Goal: Task Accomplishment & Management: Complete application form

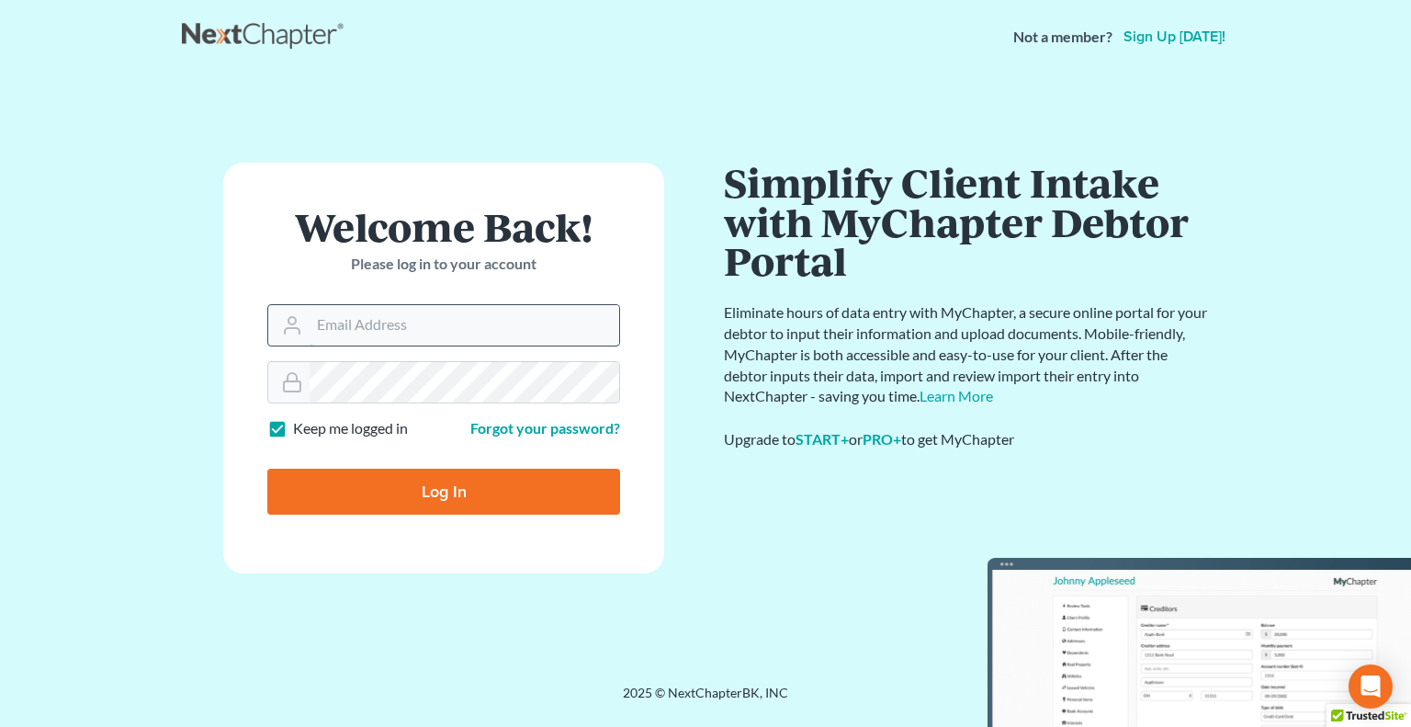
click at [344, 333] on input "Email Address" at bounding box center [465, 325] width 310 height 40
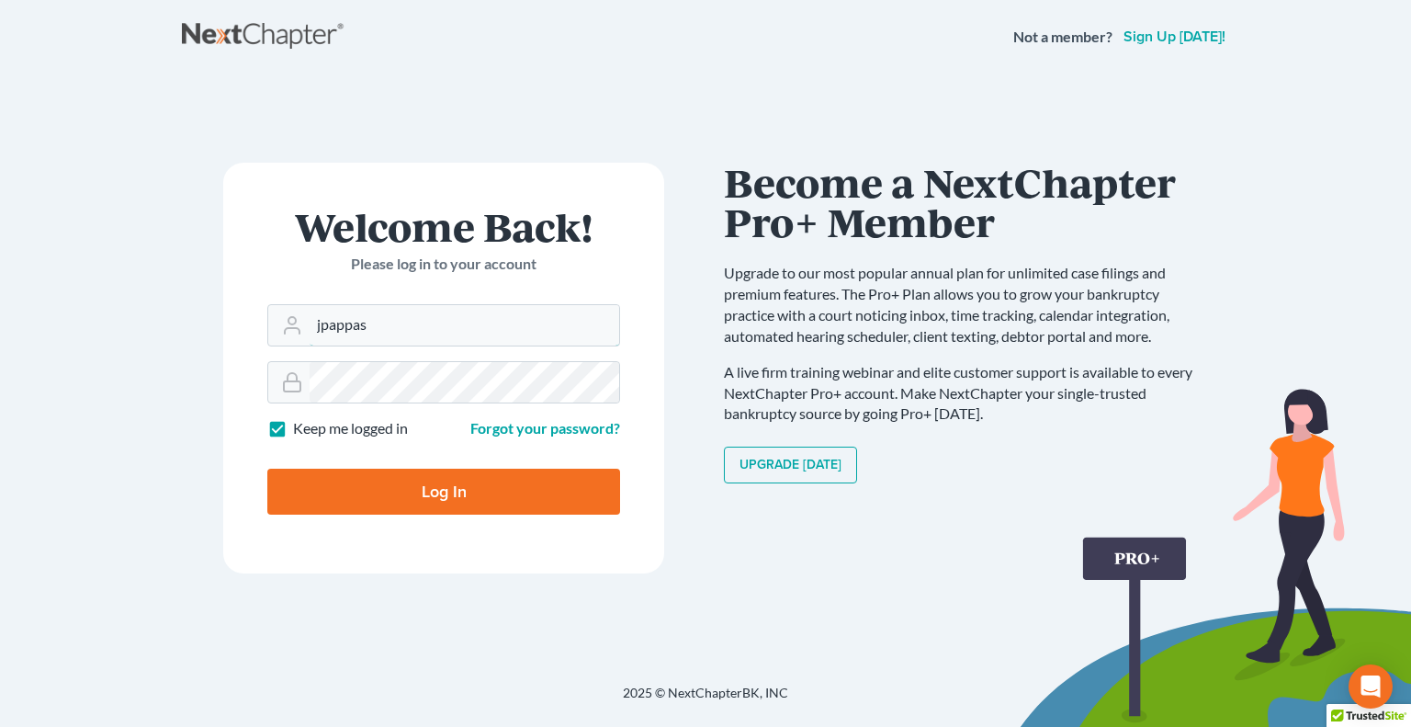
type input "jpappas@spjlaw.net"
click at [267, 468] on input "Log In" at bounding box center [443, 491] width 353 height 46
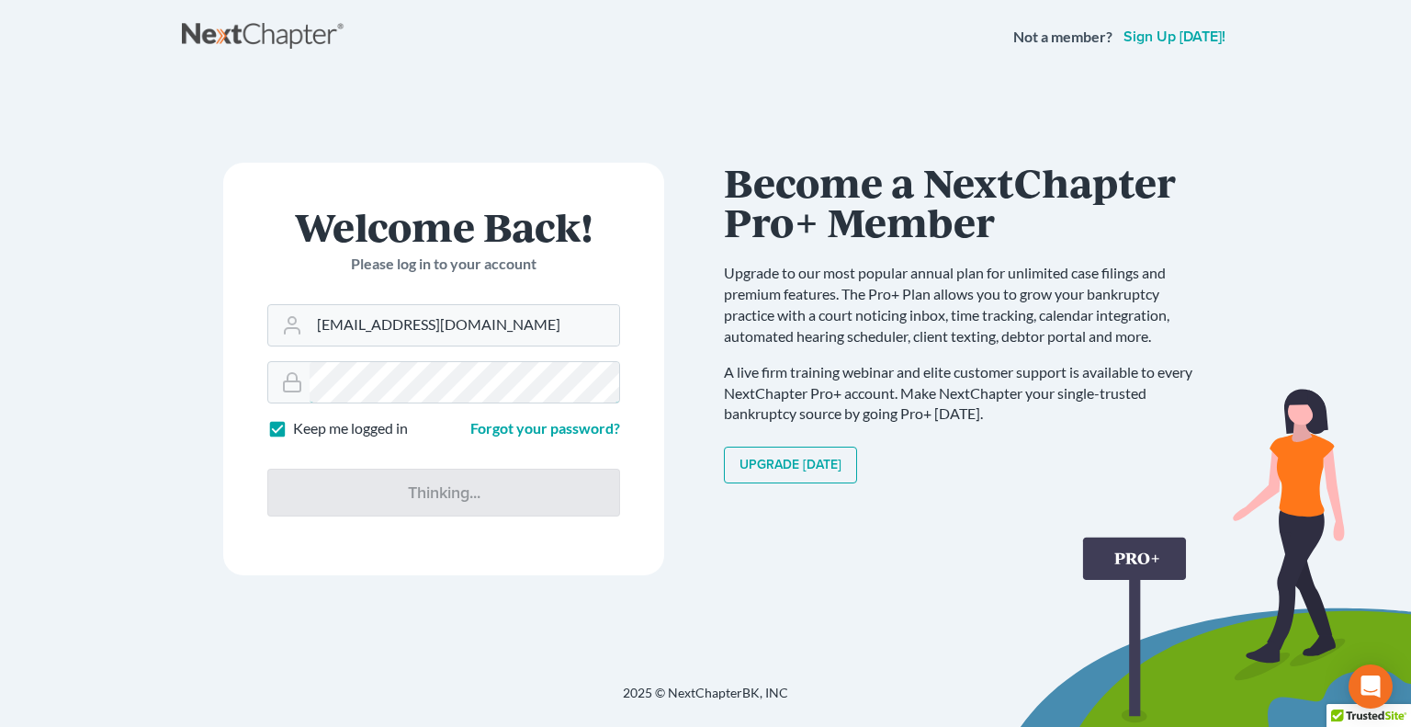
type input "Thinking..."
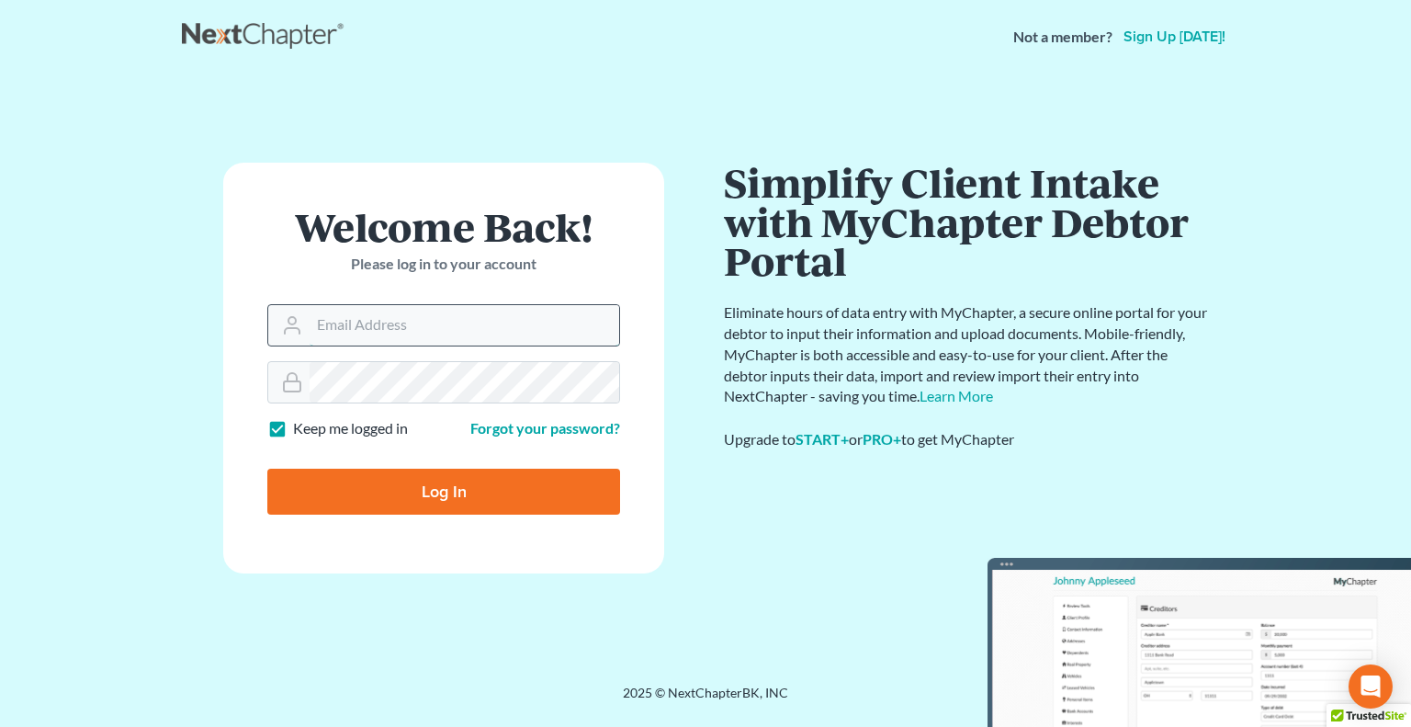
click at [388, 326] on input "Email Address" at bounding box center [465, 325] width 310 height 40
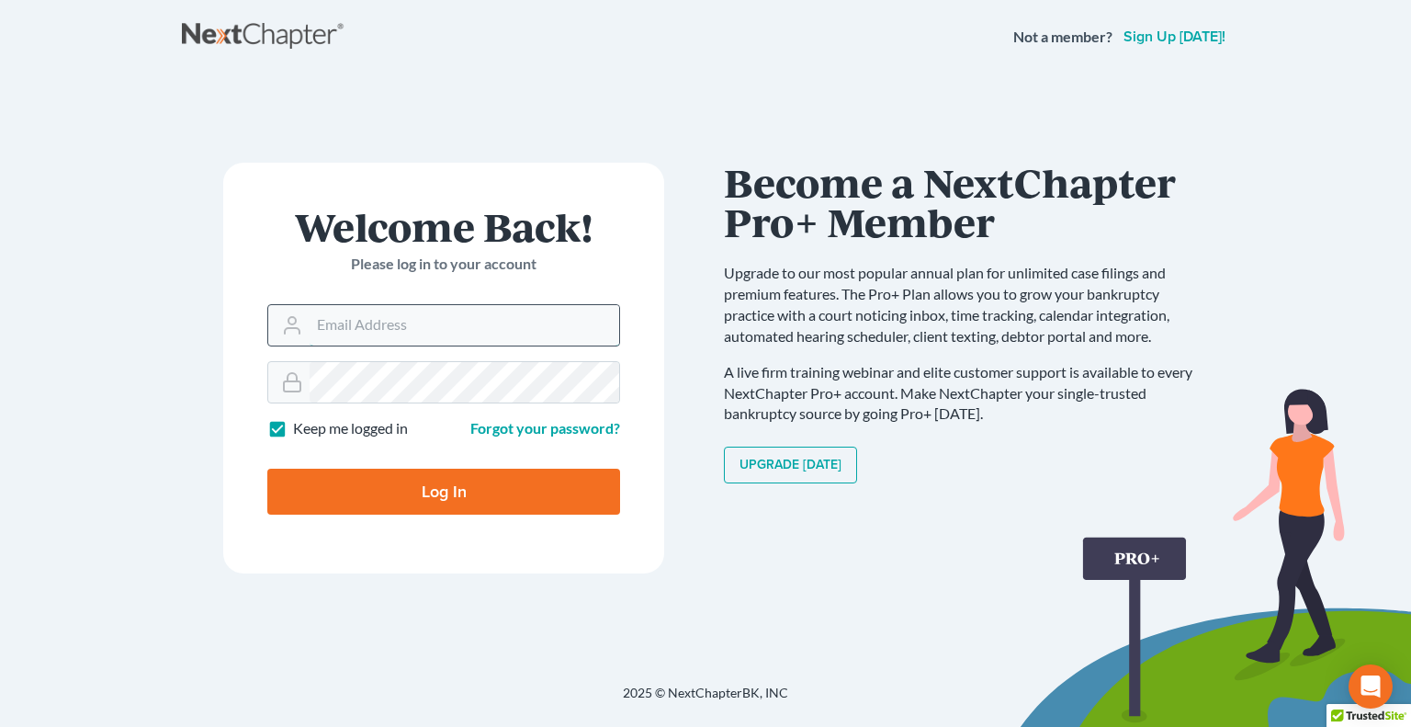
type input "[PERSON_NAME][EMAIL_ADDRESS][DOMAIN_NAME]"
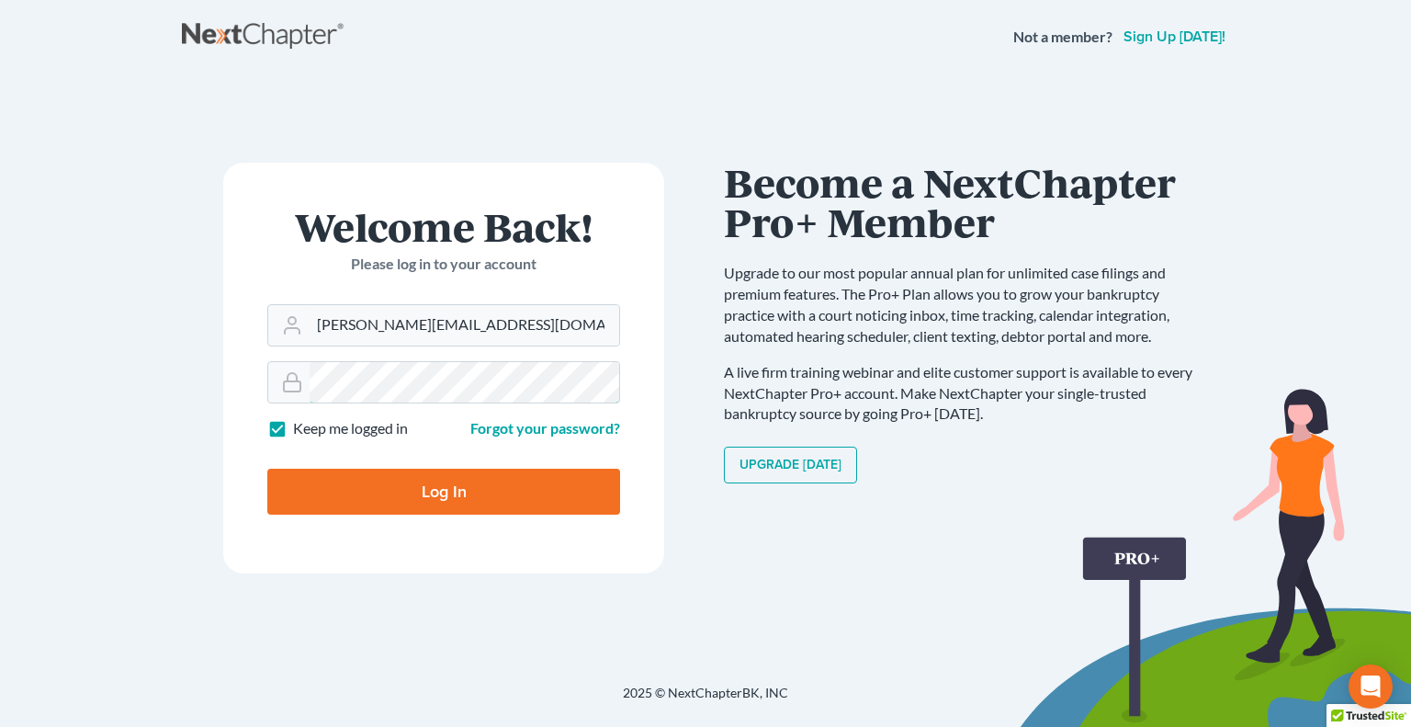
click at [267, 468] on input "Log In" at bounding box center [443, 491] width 353 height 46
type input "Thinking..."
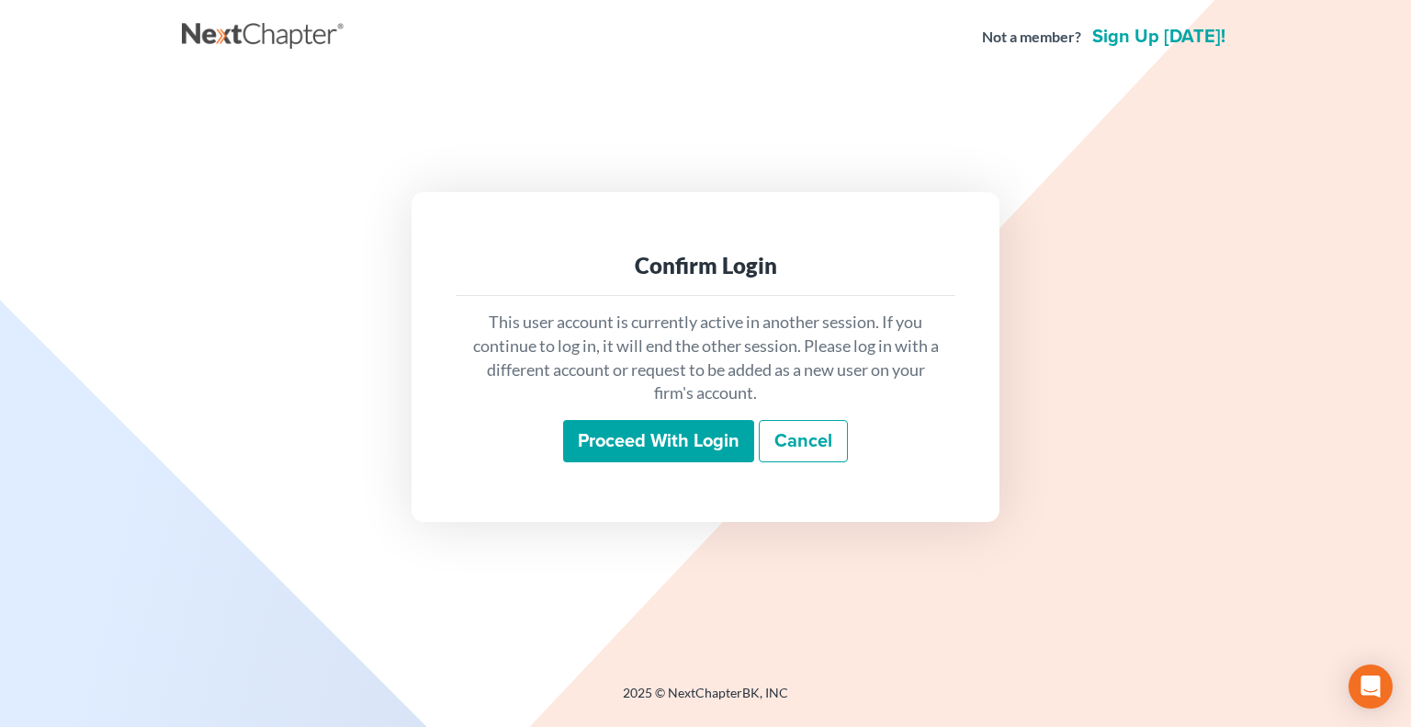
click at [590, 429] on input "Proceed with login" at bounding box center [658, 441] width 191 height 42
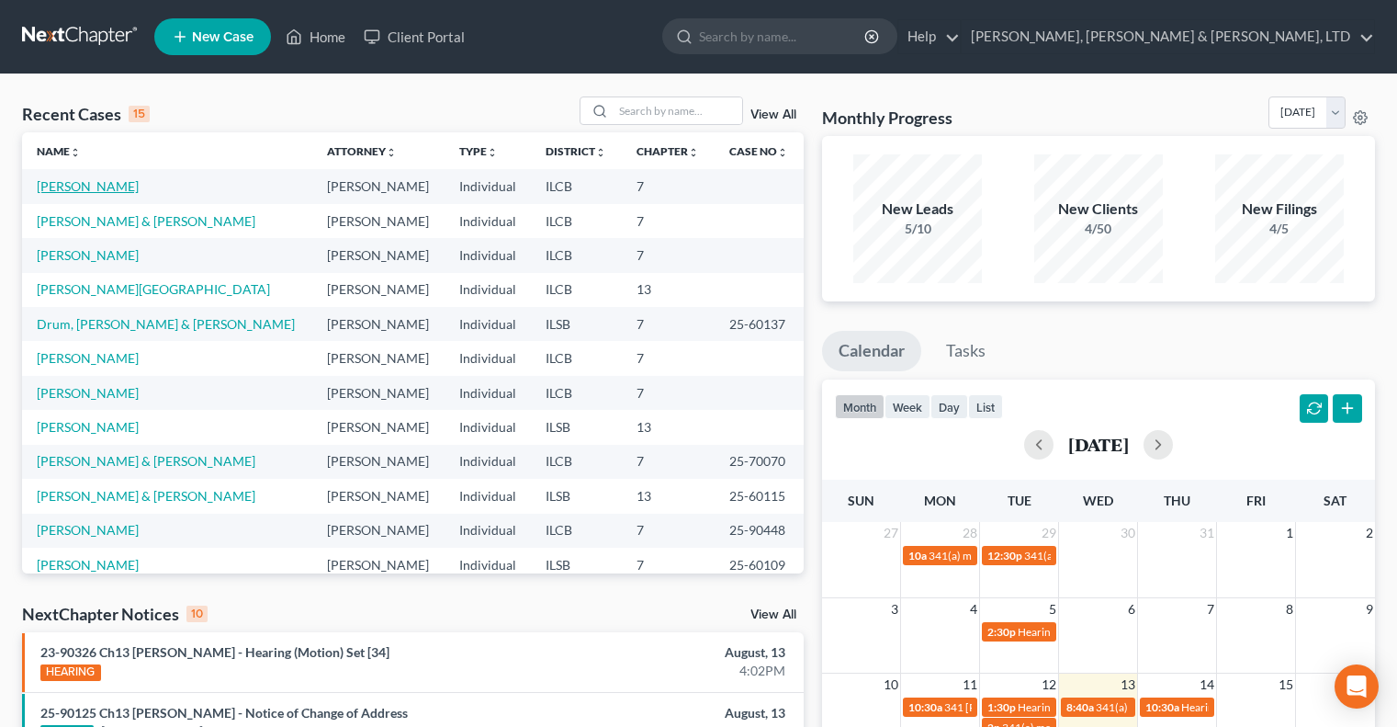
click at [70, 182] on link "Neal, Kelsey" at bounding box center [88, 186] width 102 height 16
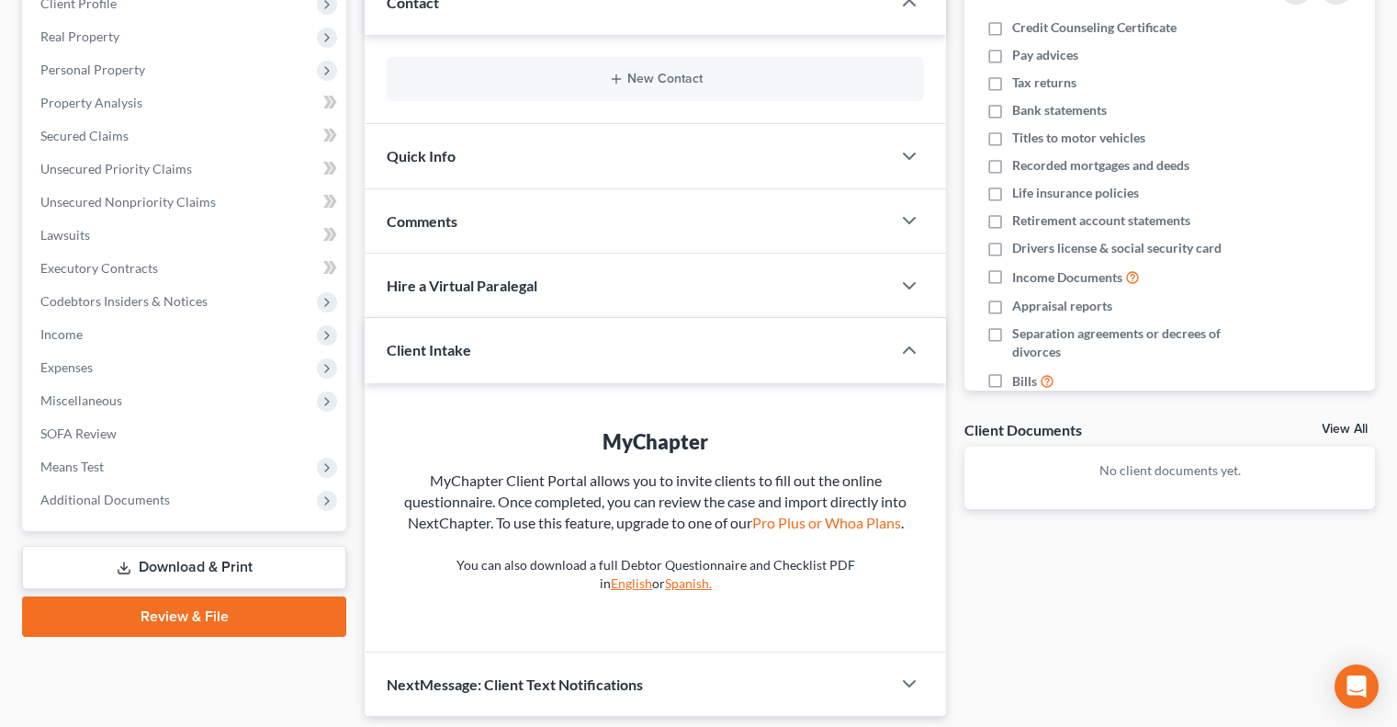
scroll to position [271, 0]
click at [186, 620] on link "Review & File" at bounding box center [184, 615] width 324 height 40
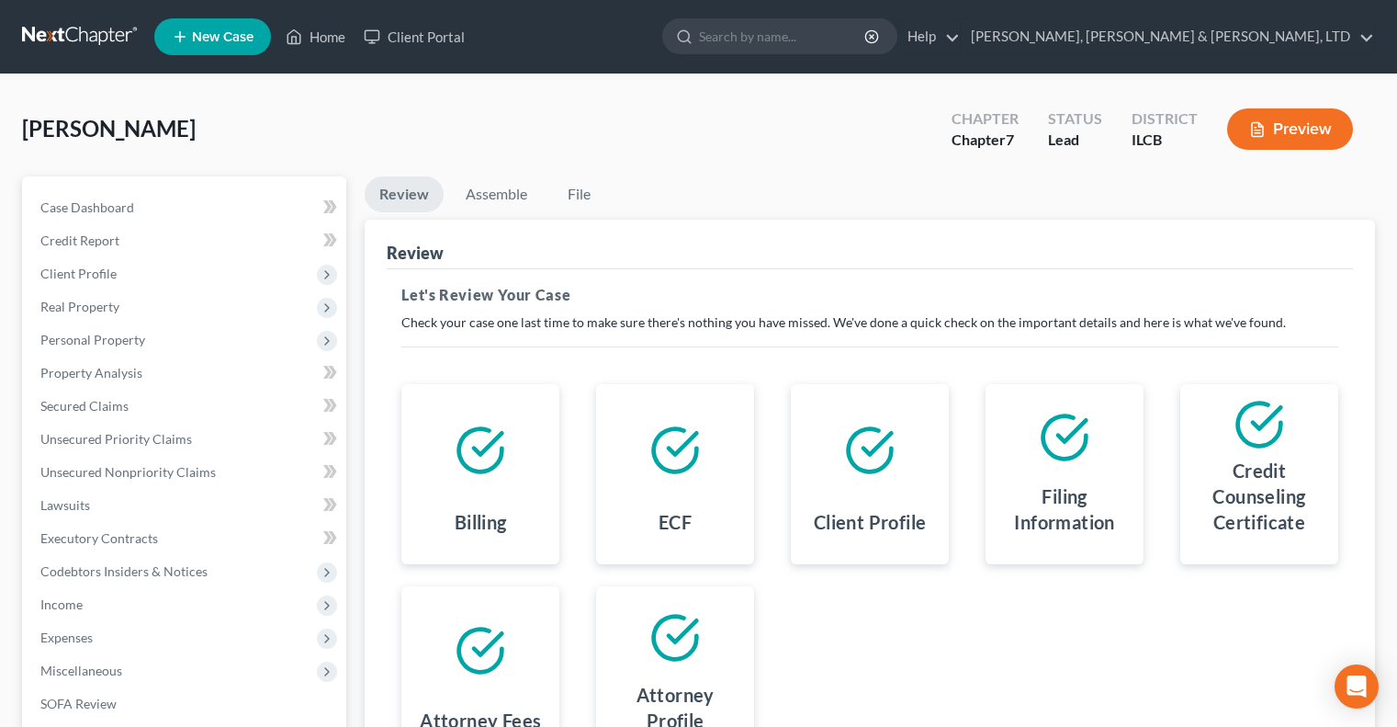
scroll to position [248, 0]
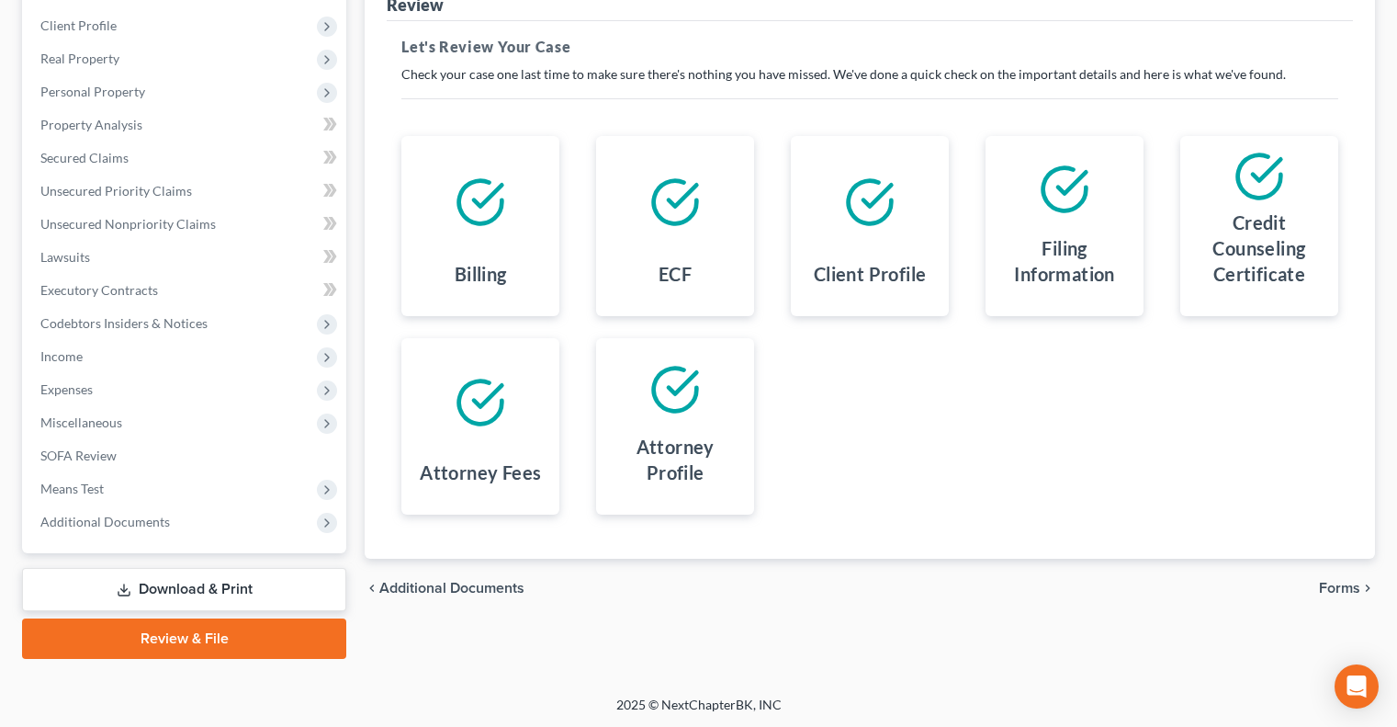
click at [1348, 587] on span "Forms" at bounding box center [1339, 588] width 41 height 15
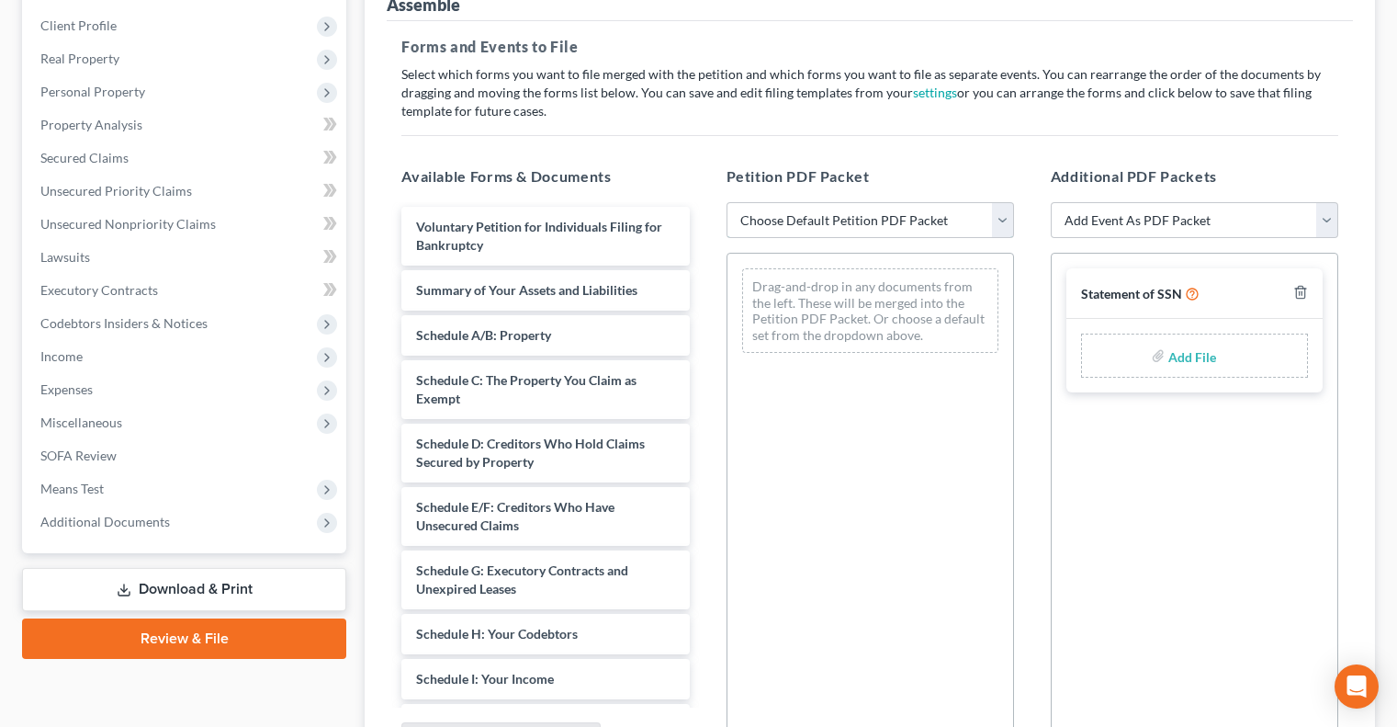
click at [839, 217] on select "Choose Default Petition PDF Packet Complete Bankruptcy Petition (all forms and …" at bounding box center [871, 220] width 288 height 37
select select "0"
click at [727, 202] on select "Choose Default Petition PDF Packet Complete Bankruptcy Petition (all forms and …" at bounding box center [871, 220] width 288 height 37
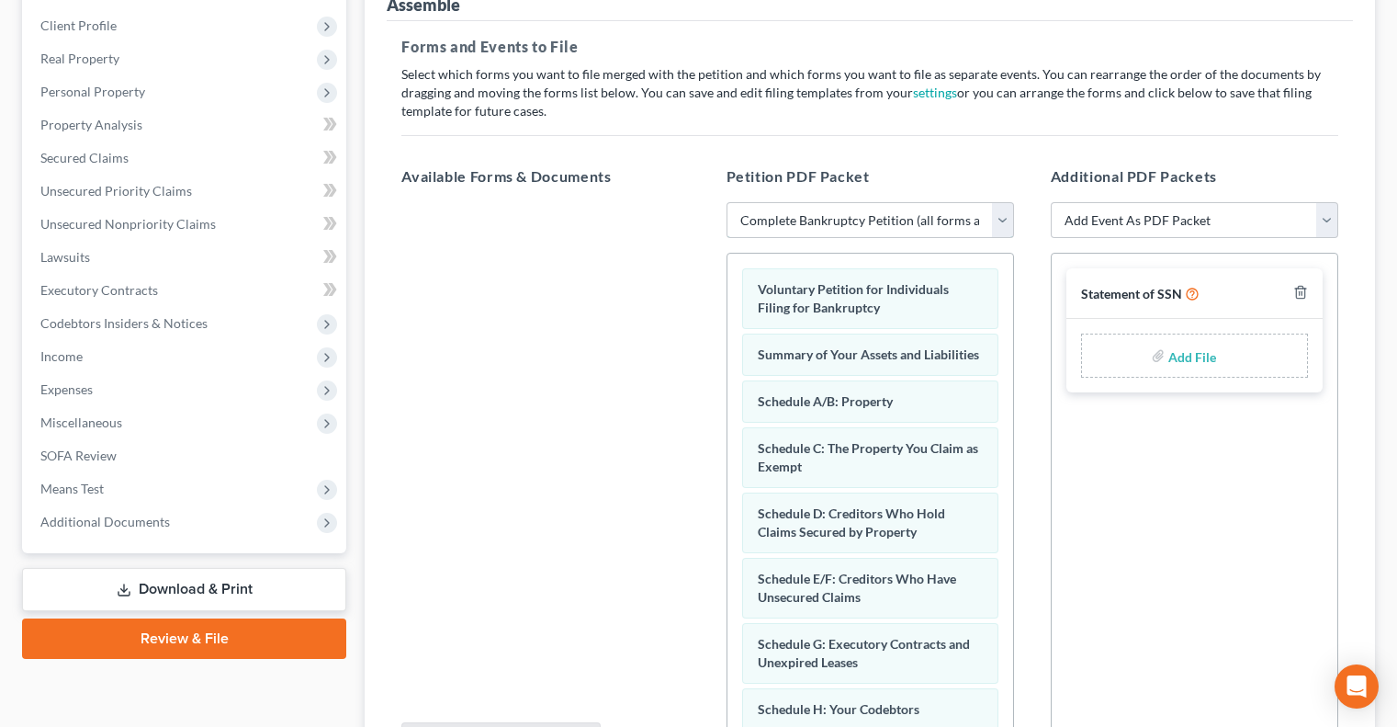
scroll to position [444, 0]
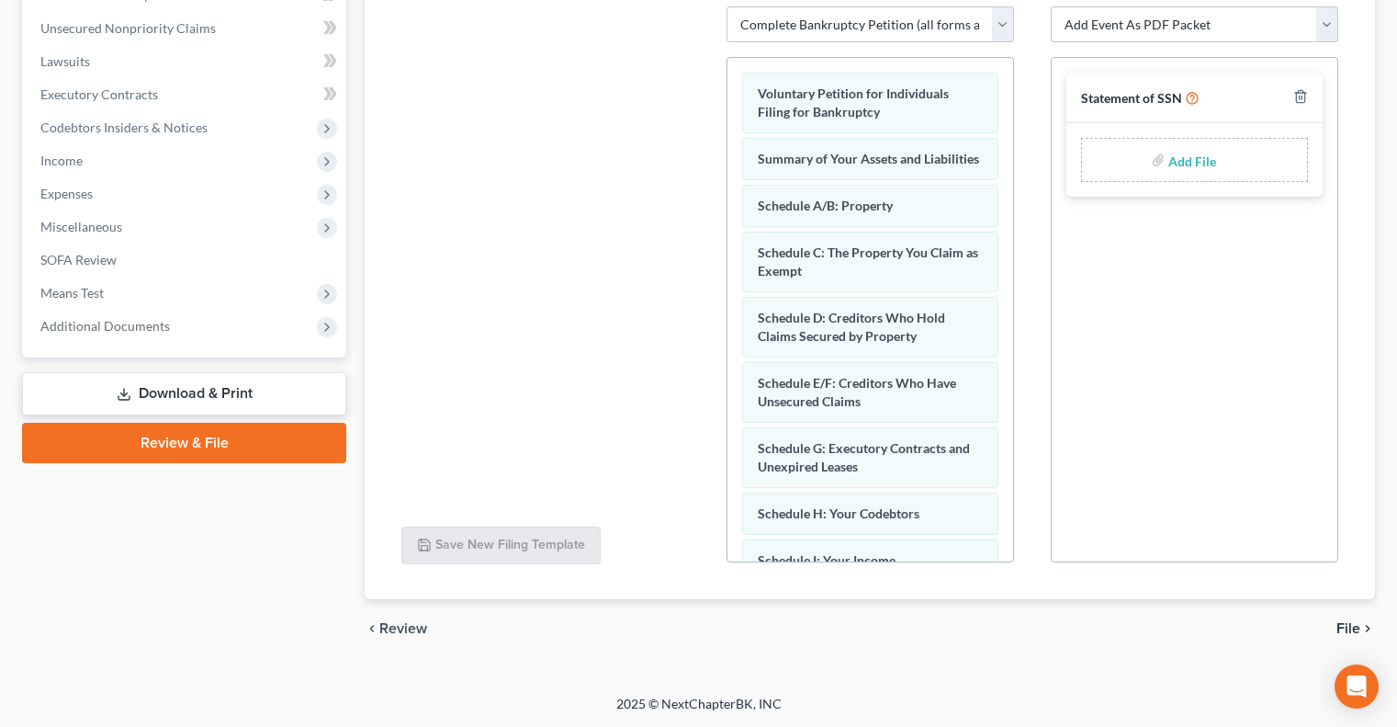
click at [1356, 629] on span "File" at bounding box center [1349, 628] width 24 height 15
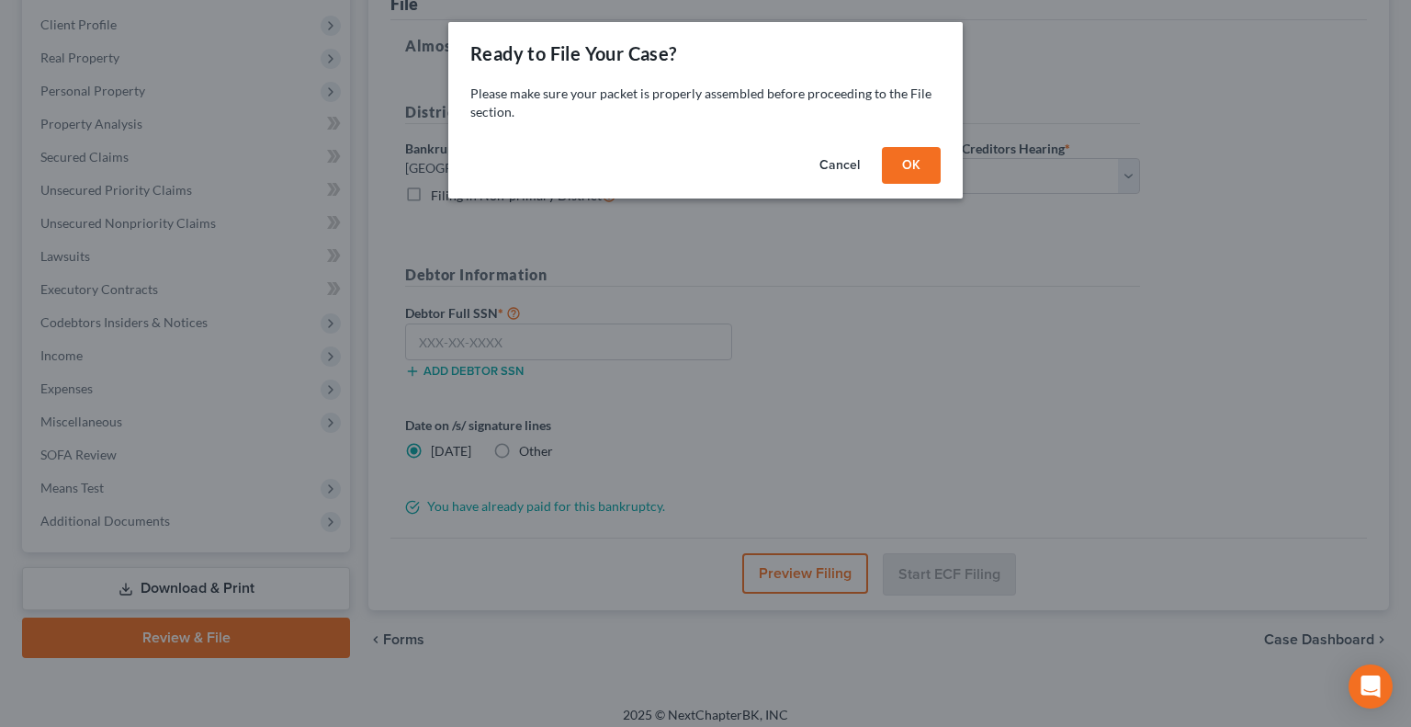
click at [895, 162] on button "OK" at bounding box center [911, 165] width 59 height 37
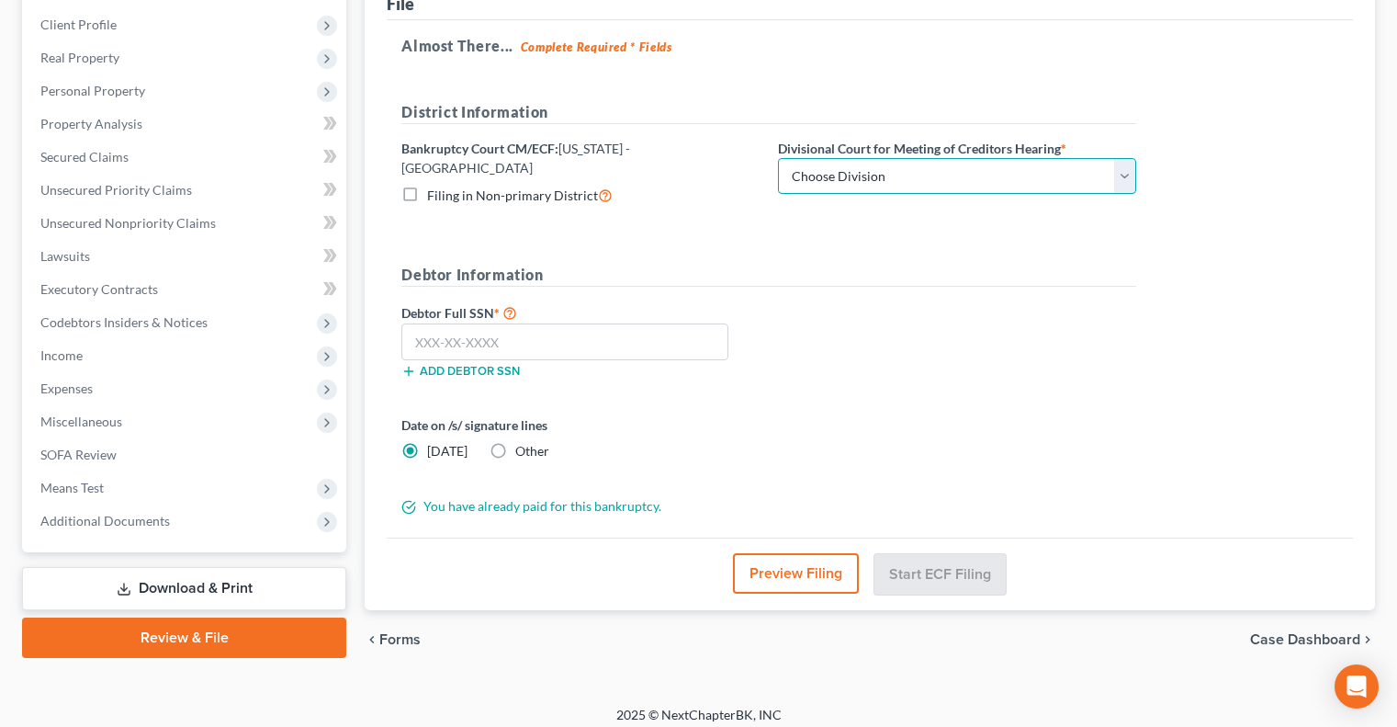
click at [942, 187] on select "Choose Division Peoria Springfield Urbana" at bounding box center [957, 176] width 358 height 37
select select "2"
click at [778, 158] on select "Choose Division Peoria Springfield Urbana" at bounding box center [957, 176] width 358 height 37
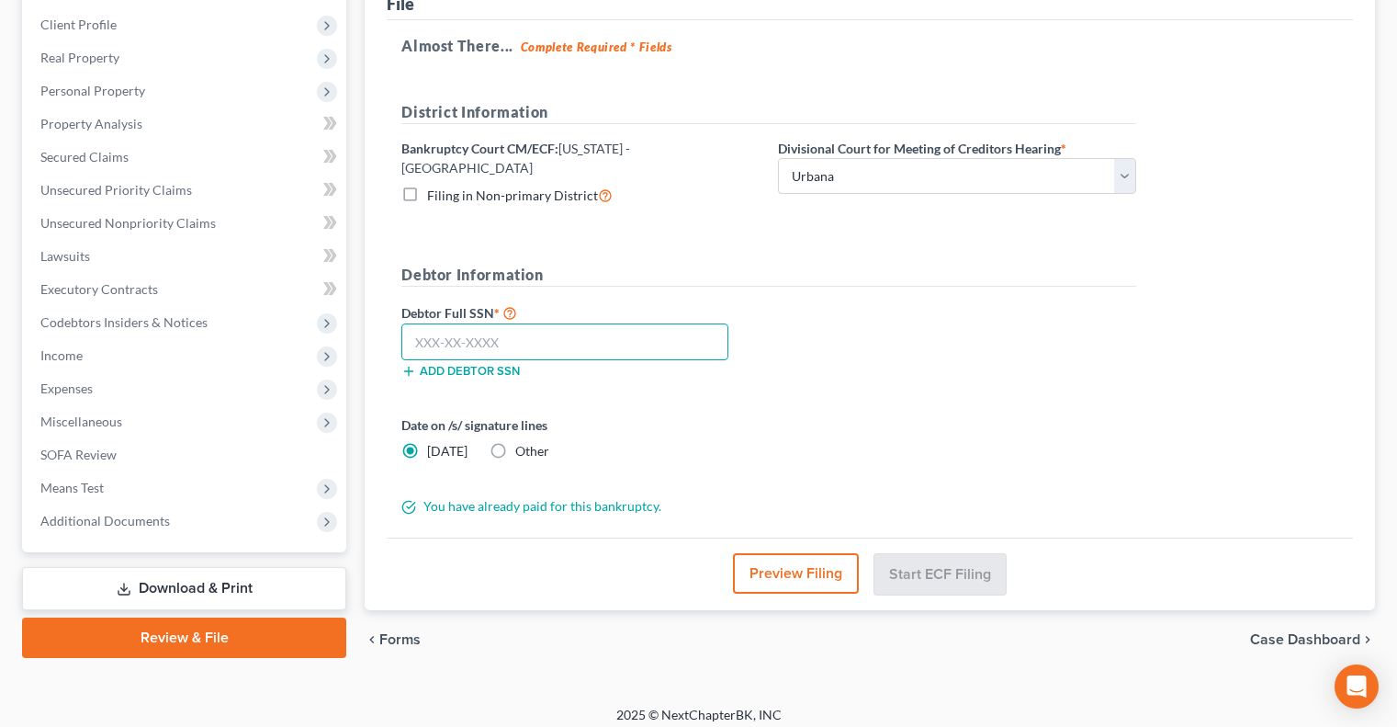
click at [486, 327] on input "text" at bounding box center [564, 341] width 327 height 37
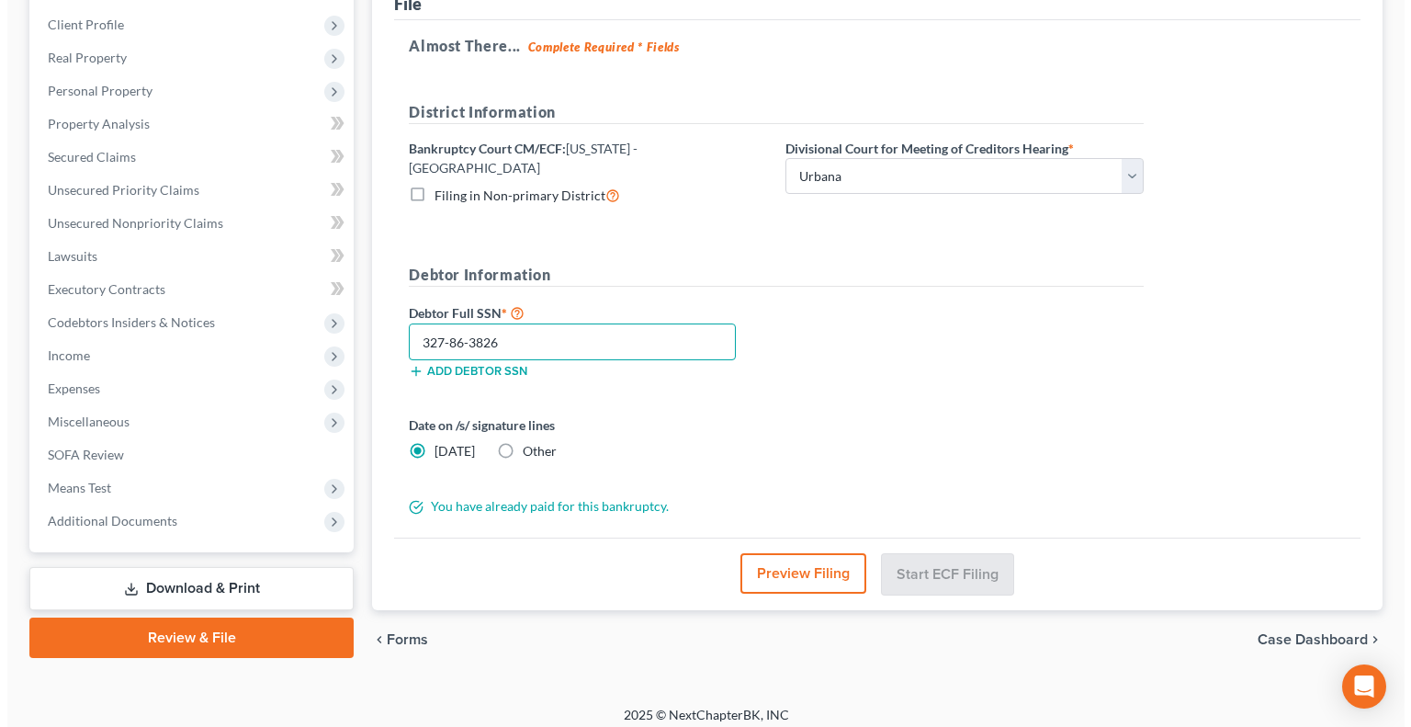
scroll to position [248, 0]
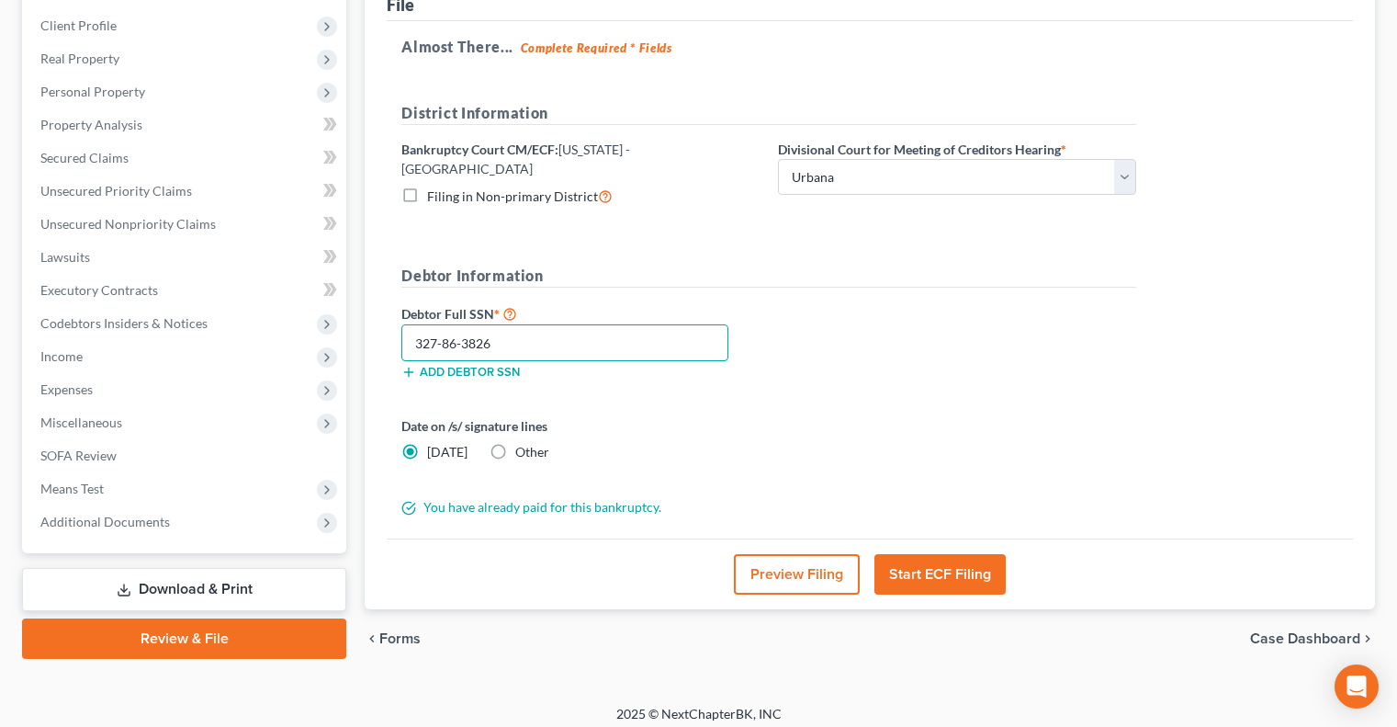
type input "327-86-3826"
click at [795, 564] on button "Preview Filing" at bounding box center [797, 574] width 126 height 40
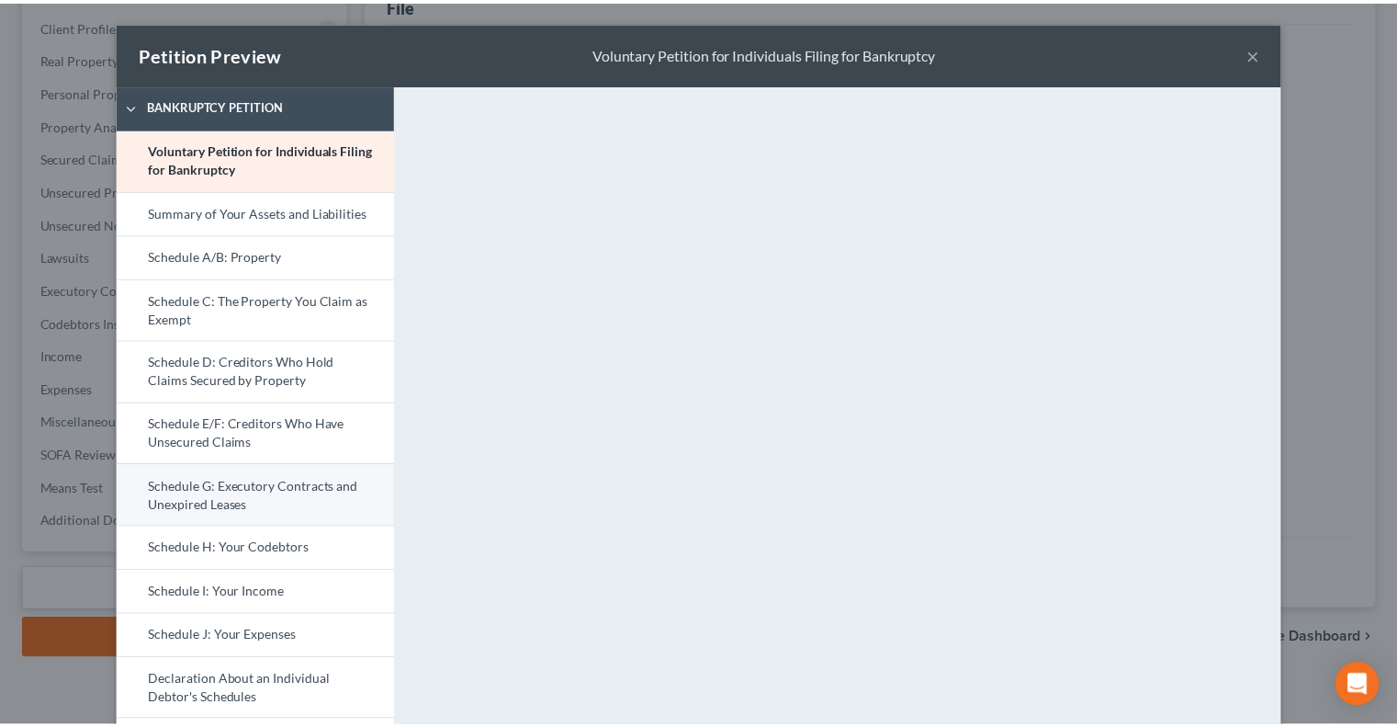
scroll to position [455, 0]
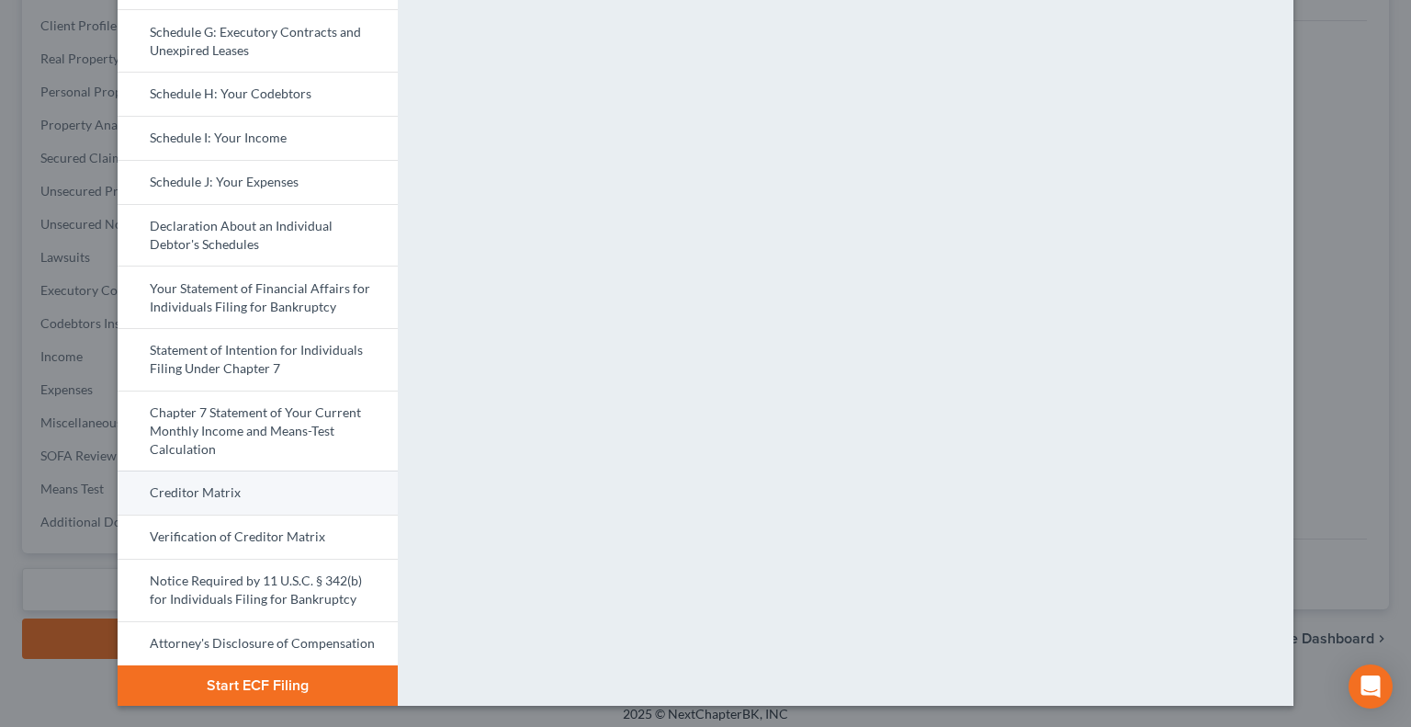
click at [198, 496] on link "Creditor Matrix" at bounding box center [258, 492] width 280 height 44
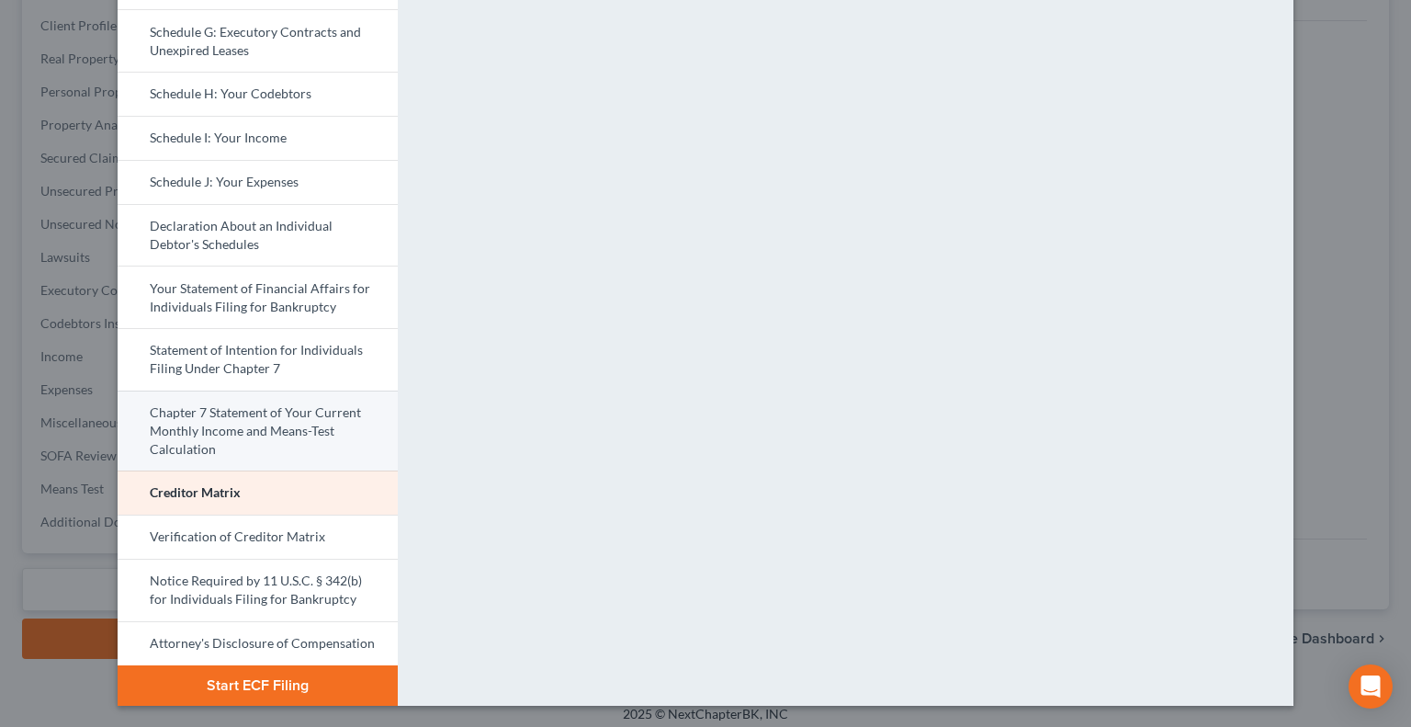
click at [289, 424] on link "Chapter 7 Statement of Your Current Monthly Income and Means-Test Calculation" at bounding box center [258, 430] width 280 height 81
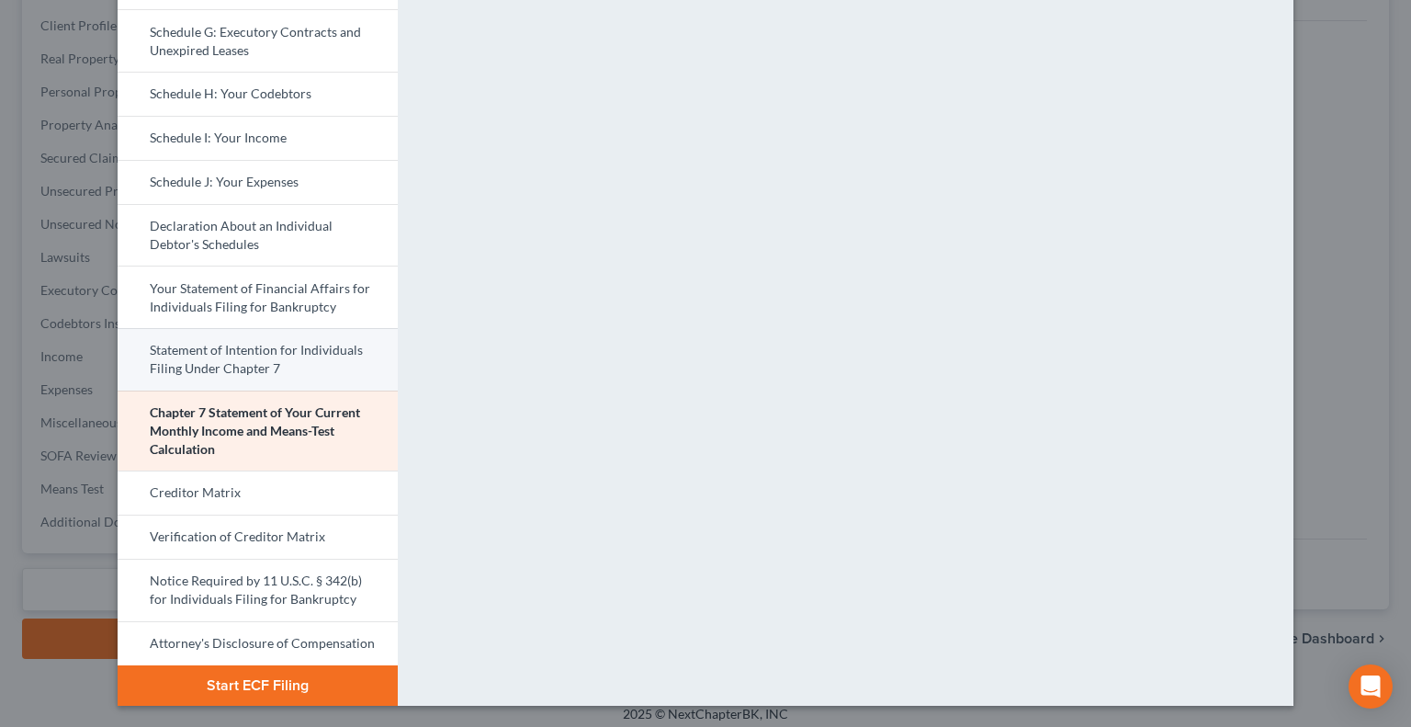
click at [333, 353] on link "Statement of Intention for Individuals Filing Under Chapter 7" at bounding box center [258, 359] width 280 height 62
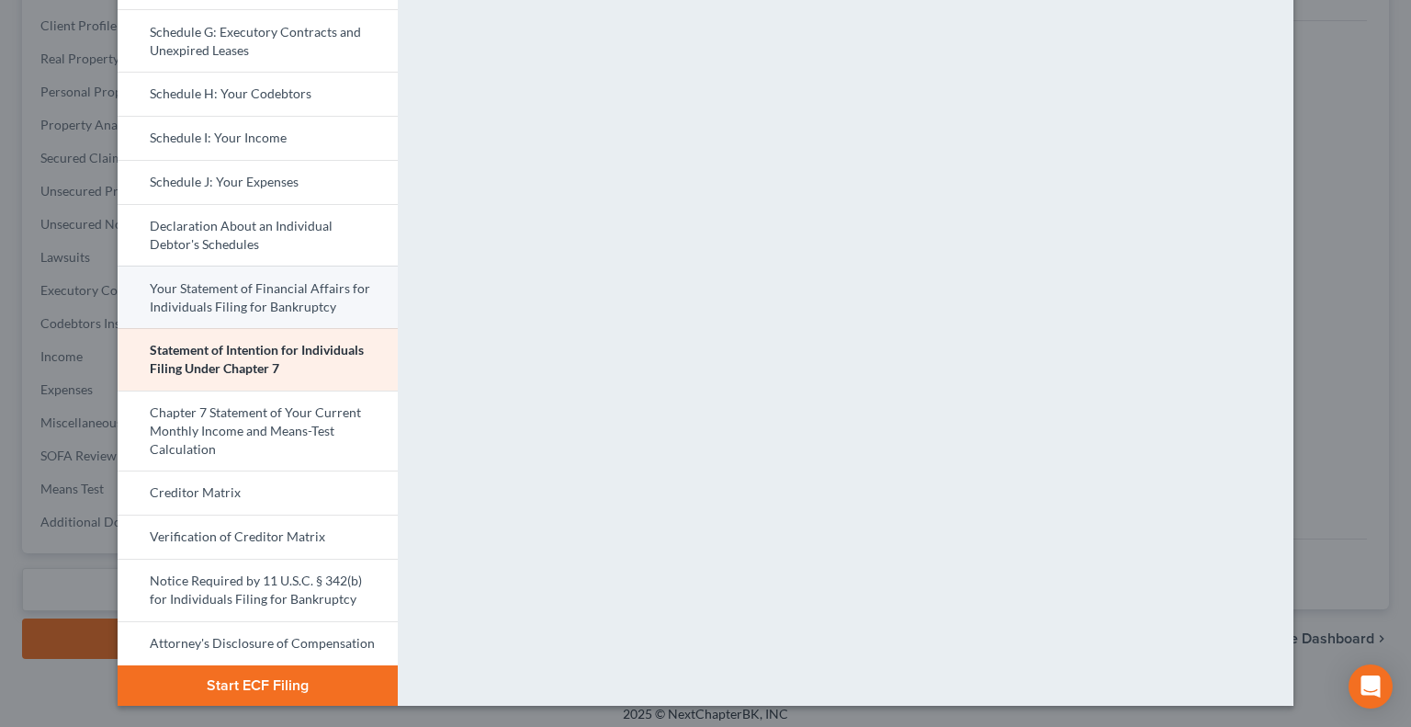
click at [292, 286] on link "Your Statement of Financial Affairs for Individuals Filing for Bankruptcy" at bounding box center [258, 296] width 280 height 62
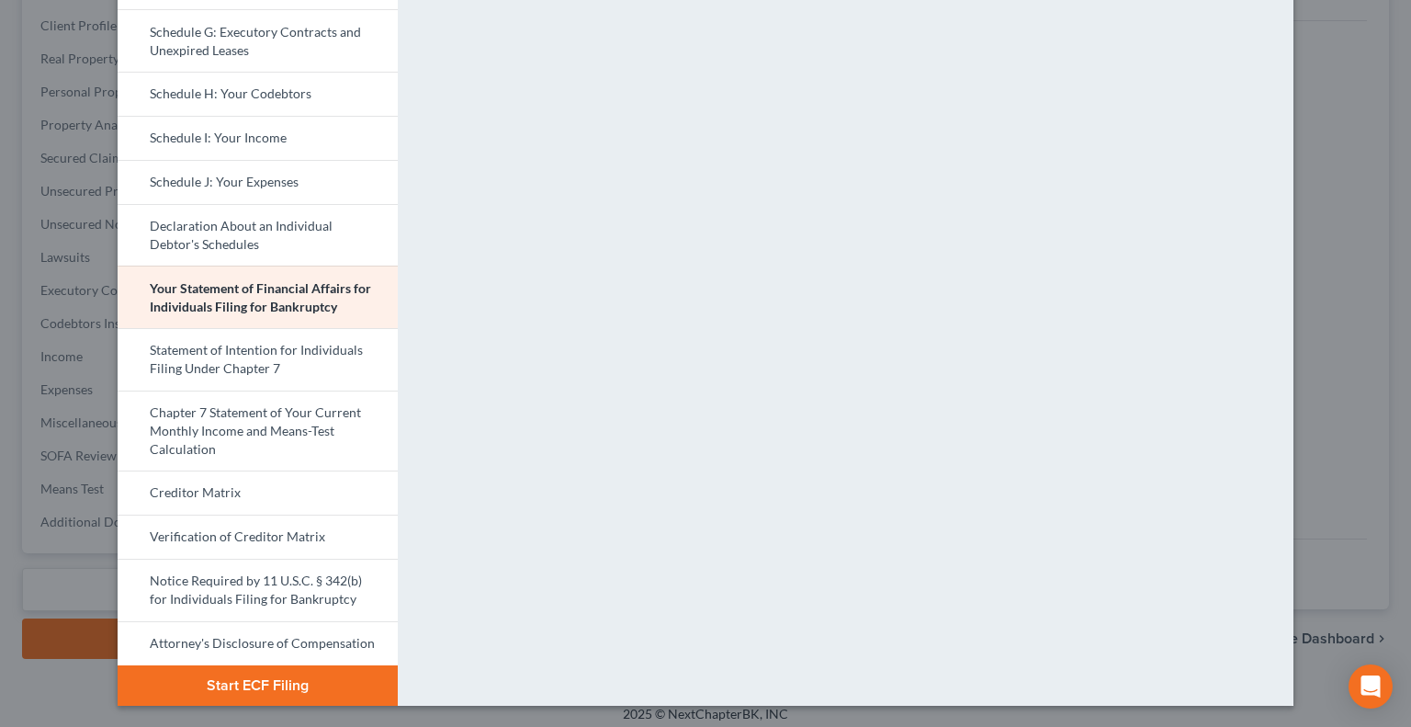
click at [269, 684] on button "Start ECF Filing" at bounding box center [258, 685] width 280 height 40
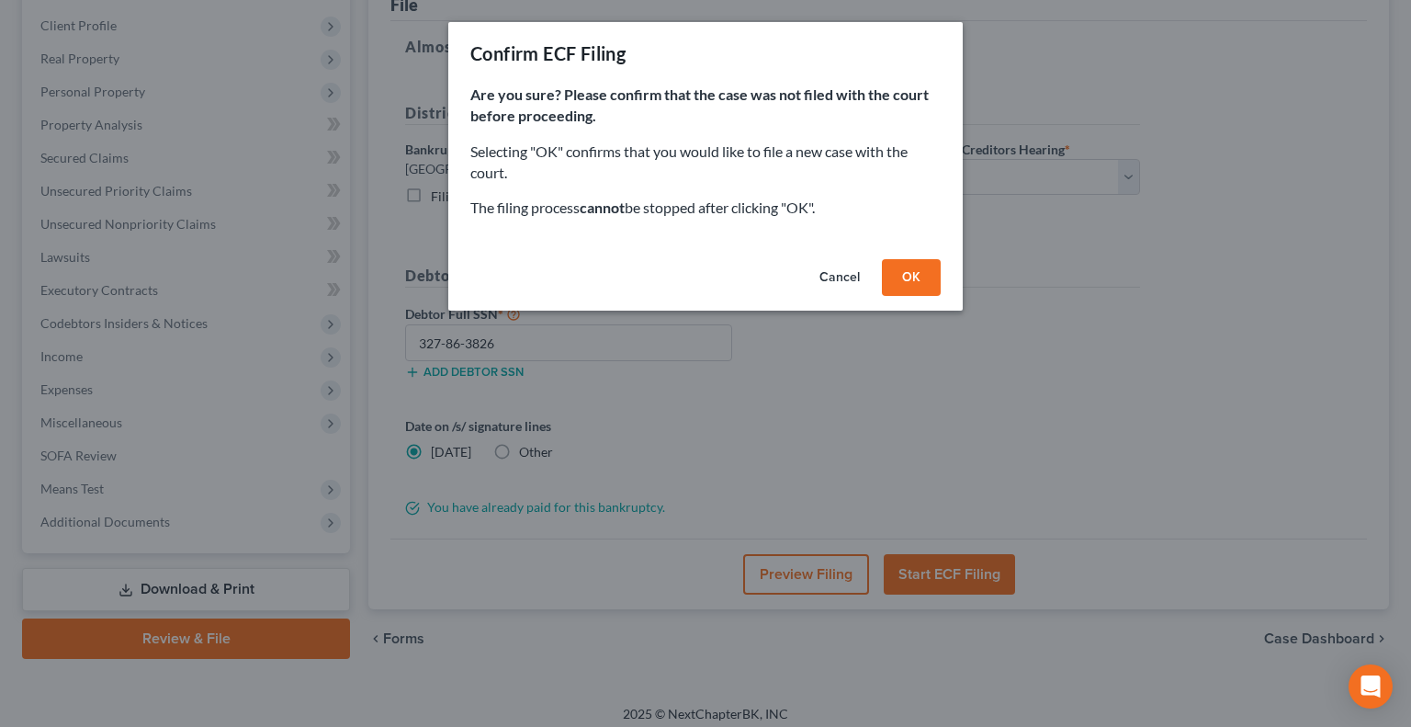
click at [907, 278] on button "OK" at bounding box center [911, 277] width 59 height 37
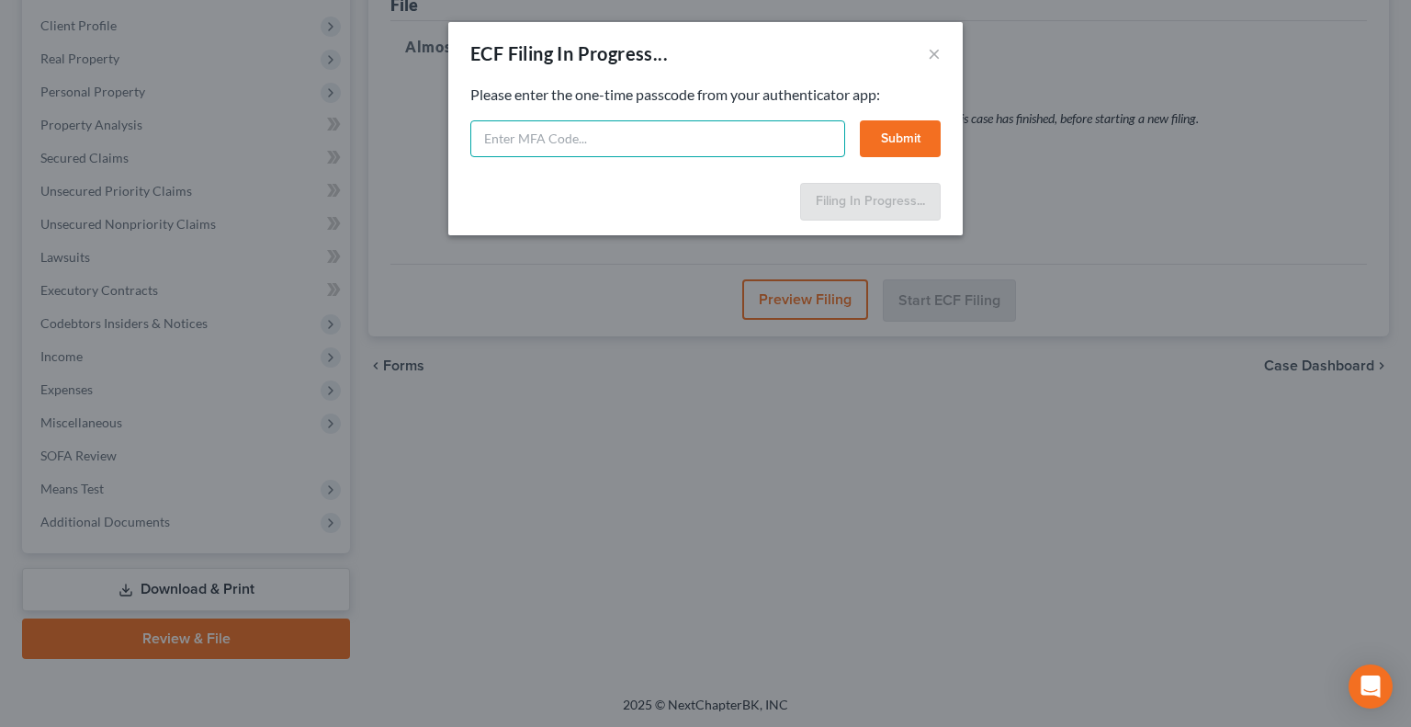
click at [660, 148] on input "text" at bounding box center [657, 138] width 375 height 37
type input "2"
type input "723452"
click at [895, 141] on button "Submit" at bounding box center [900, 138] width 81 height 37
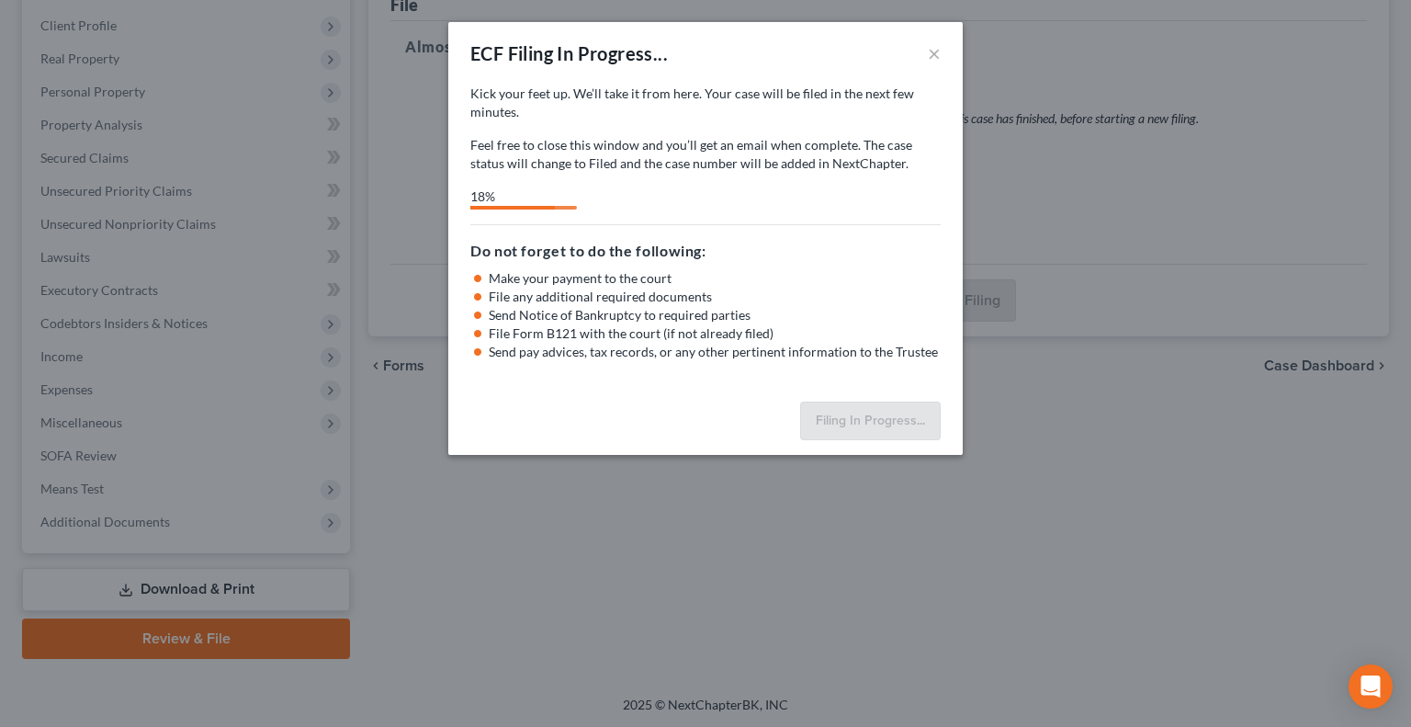
select select "2"
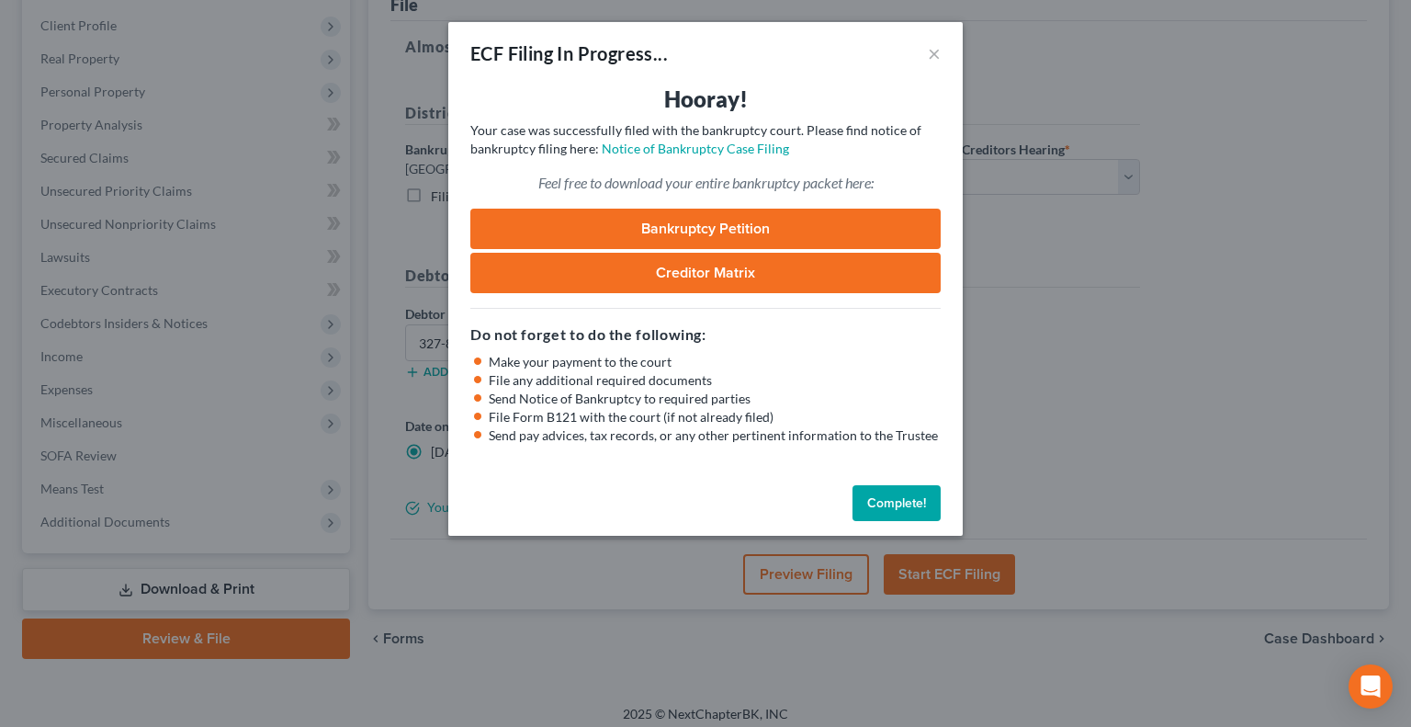
click at [719, 218] on link "Bankruptcy Petition" at bounding box center [705, 229] width 470 height 40
click at [87, 130] on div "ECF Filing In Progress... × Hooray! Your case was successfully filed with the b…" at bounding box center [705, 363] width 1411 height 727
click at [894, 504] on button "Complete!" at bounding box center [896, 503] width 88 height 37
